Goal: Information Seeking & Learning: Learn about a topic

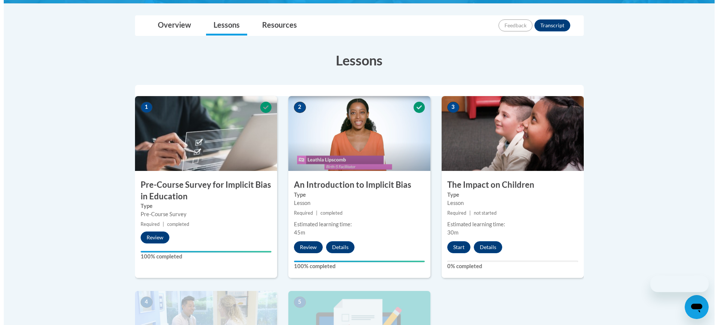
scroll to position [187, 0]
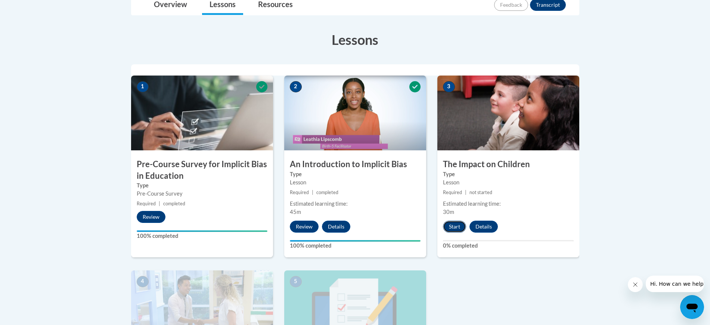
click at [452, 227] on button "Start" at bounding box center [454, 226] width 23 height 12
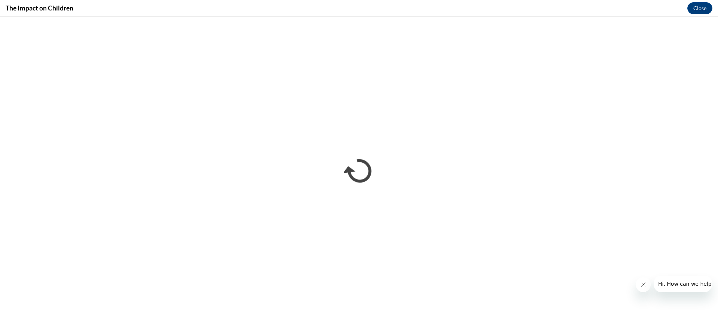
scroll to position [0, 0]
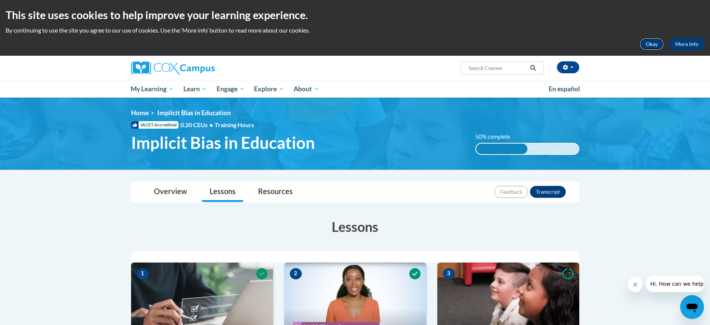
click at [653, 44] on button "Okay" at bounding box center [652, 44] width 24 height 12
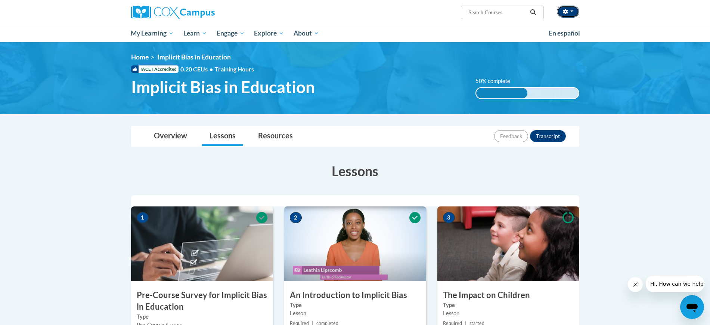
click at [576, 15] on button "button" at bounding box center [568, 12] width 22 height 12
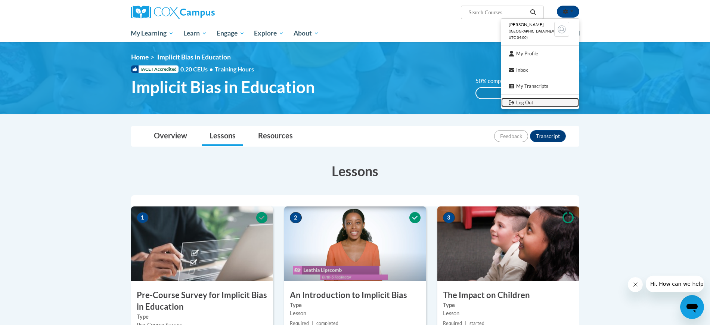
click at [527, 104] on link "Log Out" at bounding box center [541, 102] width 78 height 9
